Goal: Task Accomplishment & Management: Complete application form

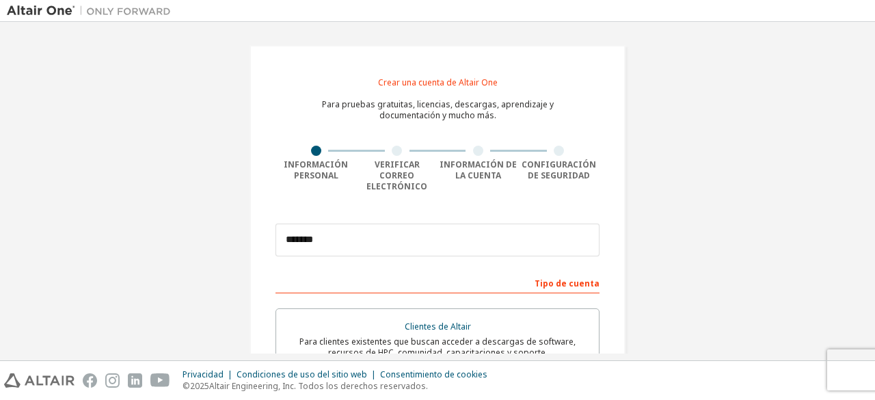
type input "**********"
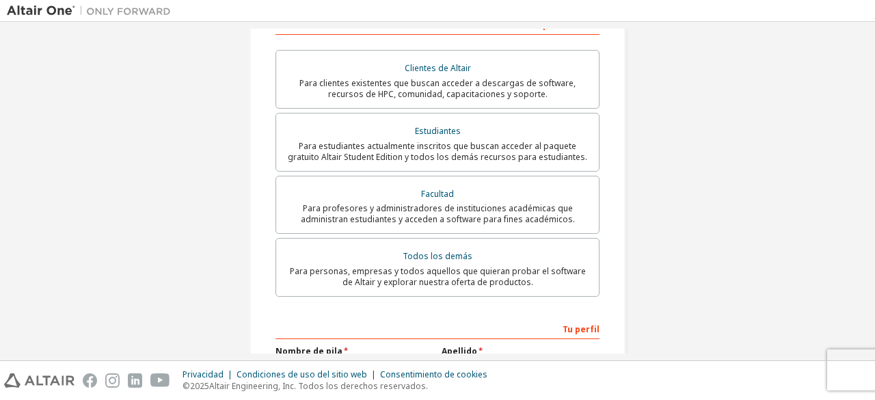
scroll to position [261, 0]
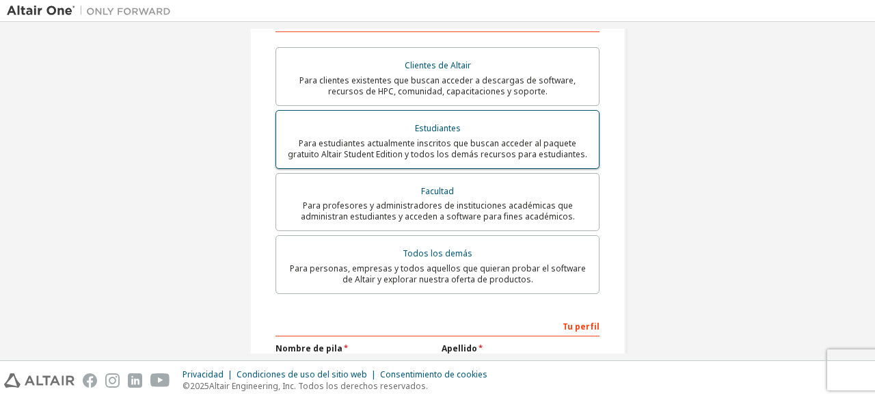
click at [438, 119] on div "Estudiantes" at bounding box center [437, 128] width 306 height 19
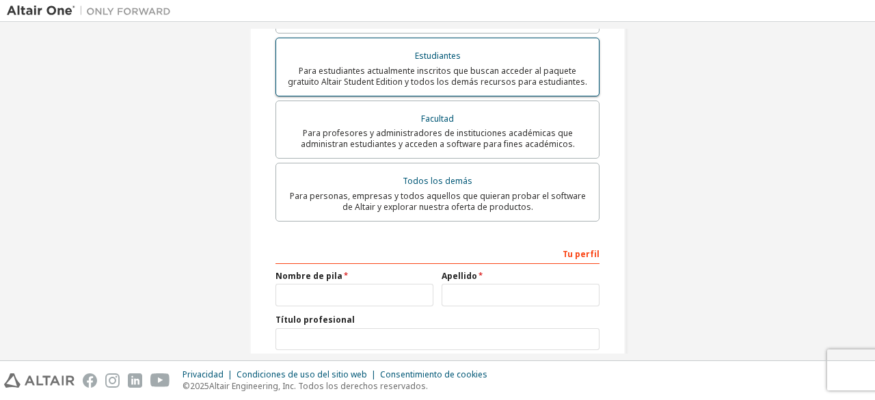
scroll to position [338, 0]
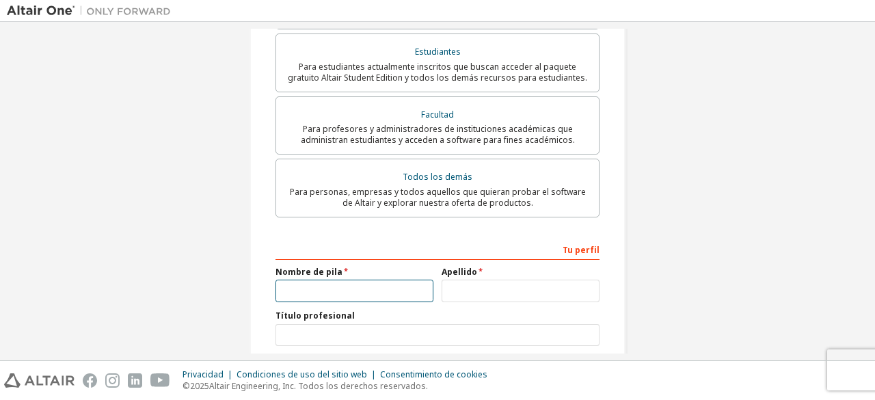
click at [364, 280] on input "text" at bounding box center [355, 291] width 158 height 23
type input "*"
type input "*******"
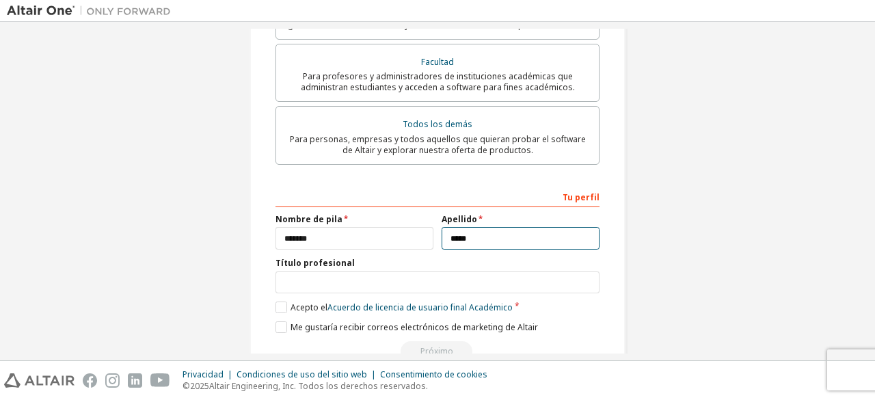
scroll to position [416, 0]
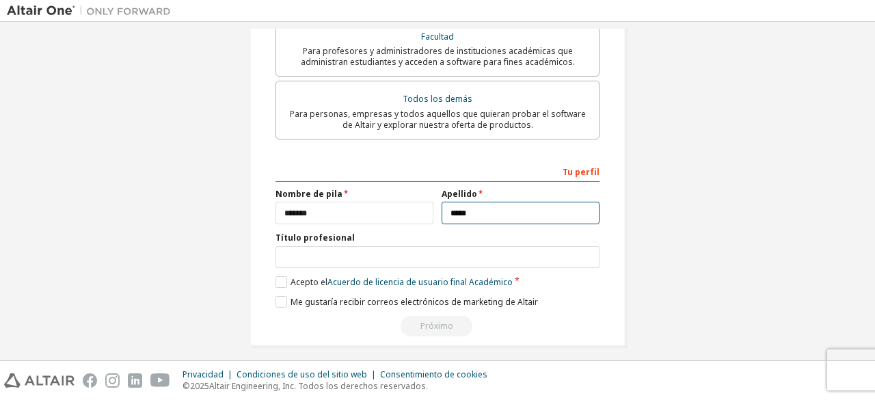
type input "*****"
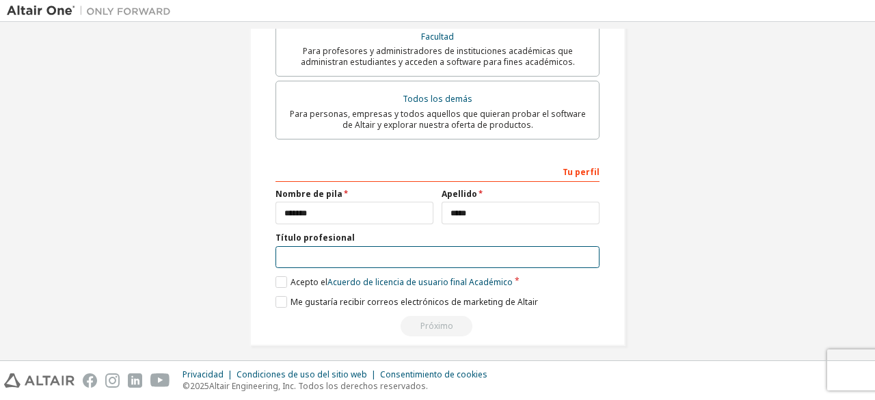
click at [407, 249] on input "text" at bounding box center [438, 257] width 324 height 23
type input "**********"
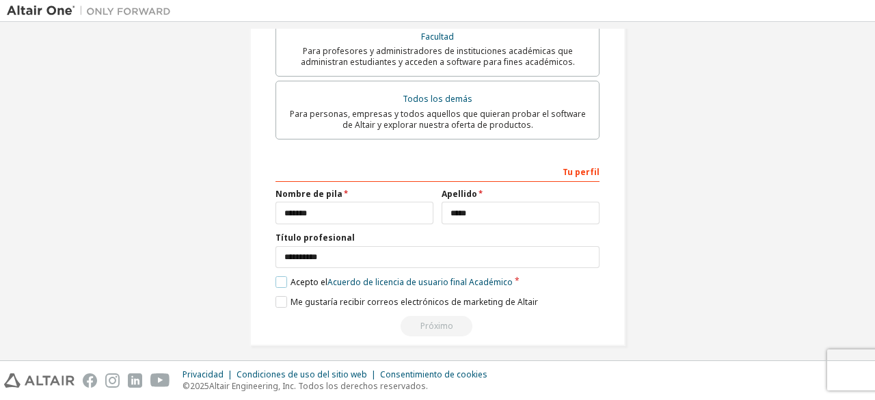
click at [281, 276] on label "Acepto el Acuerdo de licencia de usuario final Académico" at bounding box center [394, 282] width 237 height 12
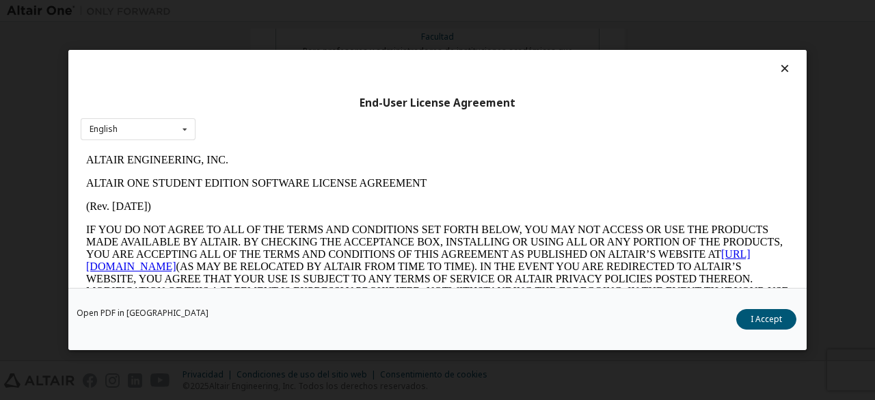
scroll to position [0, 0]
click at [280, 292] on div "Open PDF in New Tab I Accept" at bounding box center [437, 319] width 738 height 62
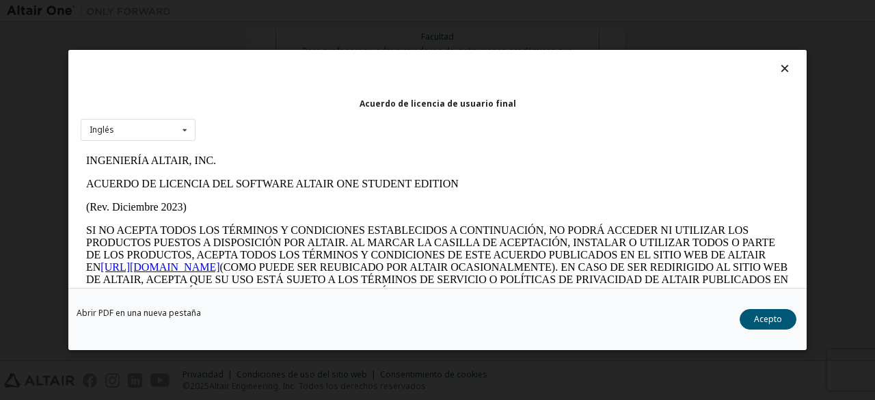
click at [778, 63] on icon at bounding box center [785, 68] width 14 height 12
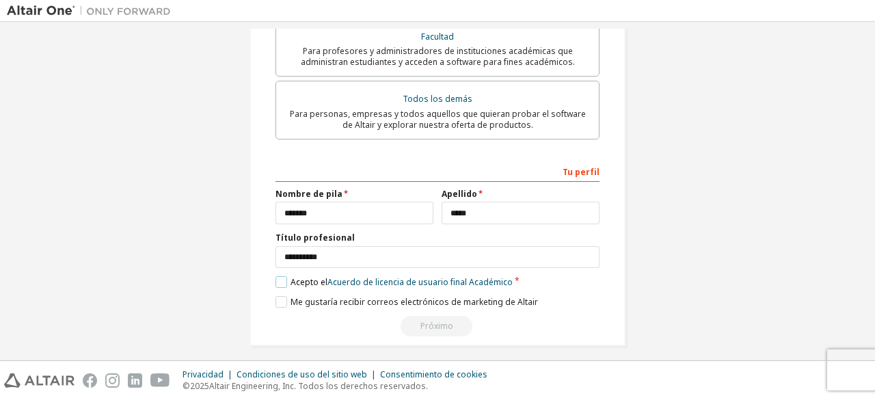
click at [282, 276] on label "Acepto el Acuerdo de licencia de usuario final Académico" at bounding box center [394, 282] width 237 height 12
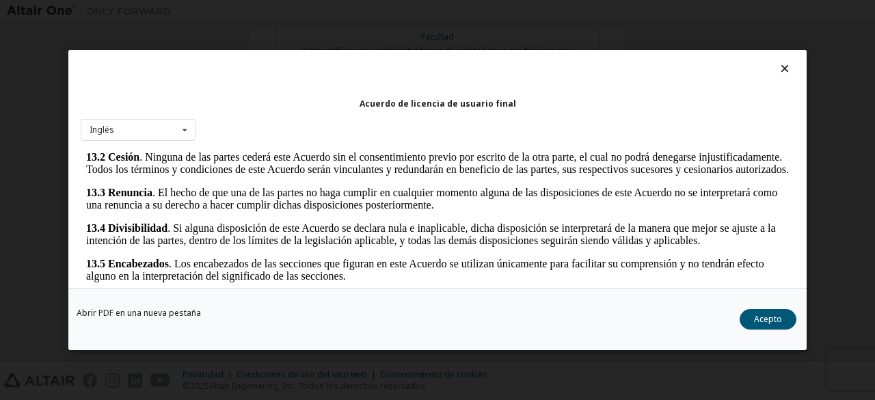
scroll to position [57, 0]
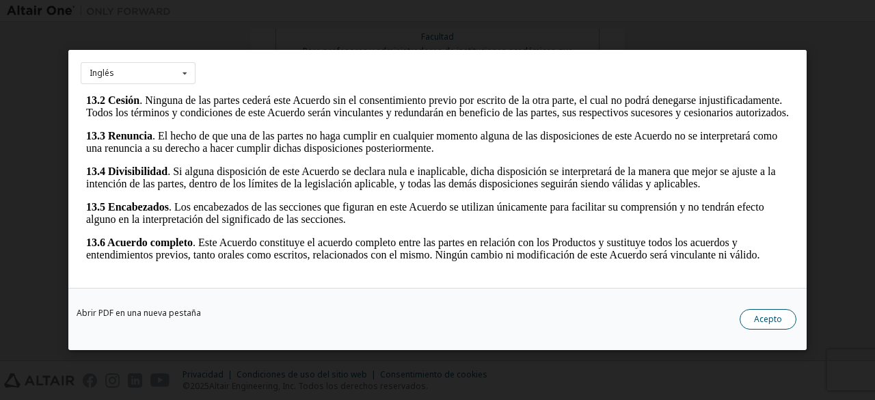
click at [764, 321] on font "Acepto" at bounding box center [768, 319] width 28 height 12
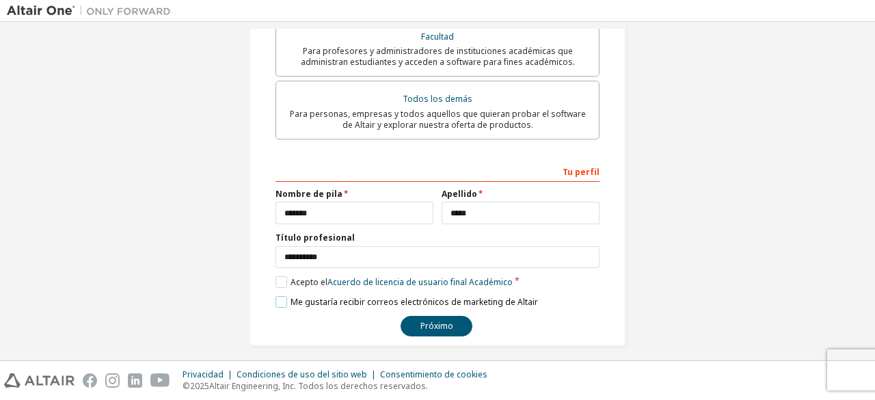
click at [279, 296] on label "Me gustaría recibir correos electrónicos de marketing de Altair" at bounding box center [407, 302] width 263 height 12
click at [436, 320] on font "Próximo" at bounding box center [437, 326] width 33 height 12
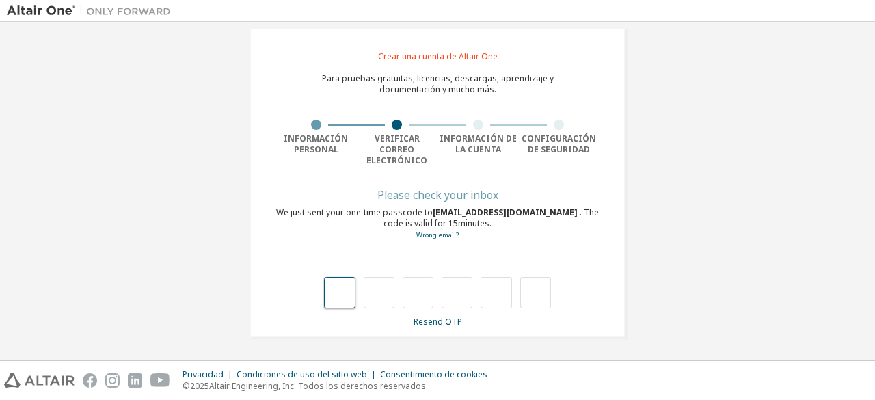
scroll to position [14, 0]
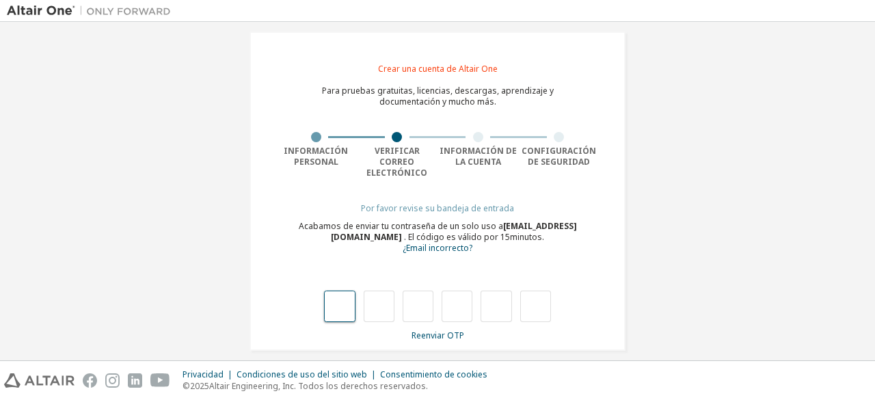
type input "*"
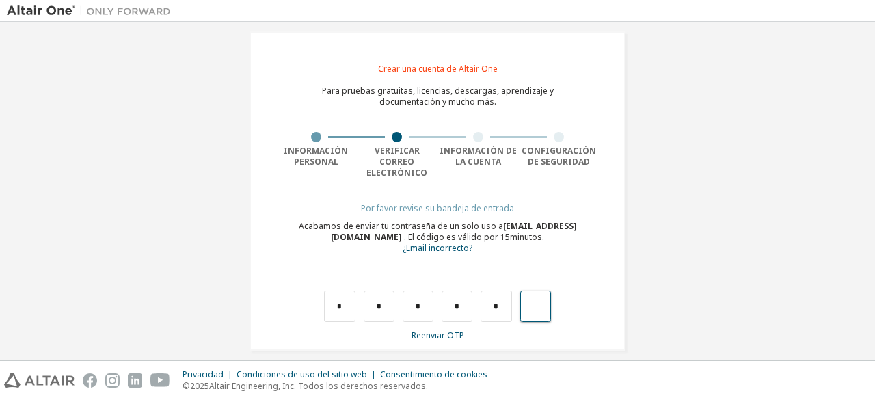
type input "*"
